Goal: Book appointment/travel/reservation

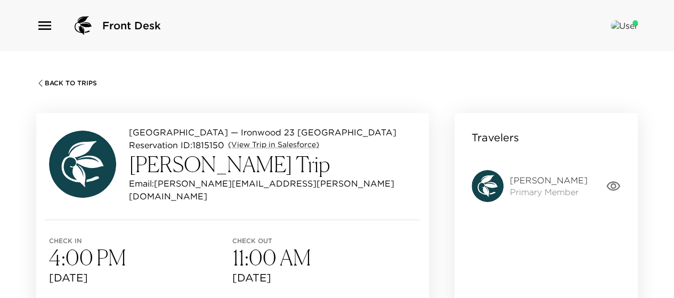
drag, startPoint x: 140, startPoint y: 267, endPoint x: 41, endPoint y: 271, distance: 98.7
click at [41, 271] on div "Check in 4:00 PM [DATE] Check out 11:00 AM [DATE]" at bounding box center [232, 261] width 393 height 82
click at [179, 270] on span "[DATE]" at bounding box center [140, 277] width 183 height 15
drag, startPoint x: 102, startPoint y: 268, endPoint x: 45, endPoint y: 267, distance: 57.1
click at [45, 267] on div "Check in 4:00 PM [DATE] Check out 11:00 AM [DATE]" at bounding box center [232, 261] width 393 height 82
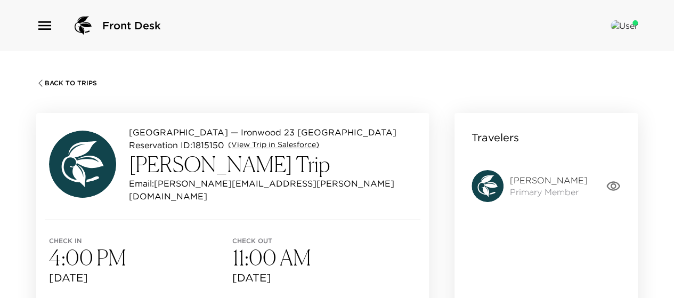
copy span "[DATE]"
drag, startPoint x: 330, startPoint y: 266, endPoint x: 227, endPoint y: 264, distance: 102.9
click at [227, 264] on div "Check in 4:00 PM [DATE] Check out 11:00 AM [DATE]" at bounding box center [232, 261] width 393 height 82
click at [322, 270] on span "[DATE]" at bounding box center [323, 277] width 183 height 15
drag, startPoint x: 230, startPoint y: 267, endPoint x: 268, endPoint y: 271, distance: 38.1
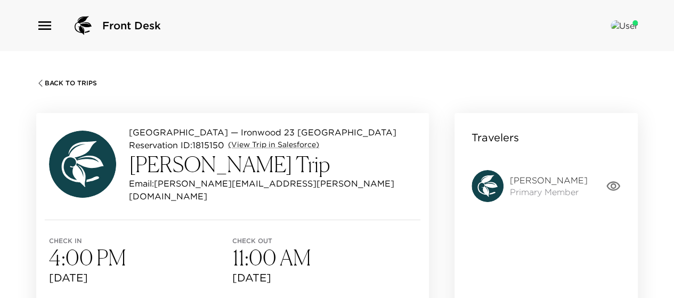
click at [268, 271] on div "Check in 4:00 PM [DATE] Check out 11:00 AM [DATE]" at bounding box center [232, 261] width 393 height 82
click at [337, 273] on span "[DATE]" at bounding box center [323, 277] width 183 height 15
drag, startPoint x: 327, startPoint y: 267, endPoint x: 235, endPoint y: 271, distance: 92.3
click at [235, 271] on span "[DATE]" at bounding box center [323, 277] width 183 height 15
copy span "[DATE]"
